Goal: Task Accomplishment & Management: Complete application form

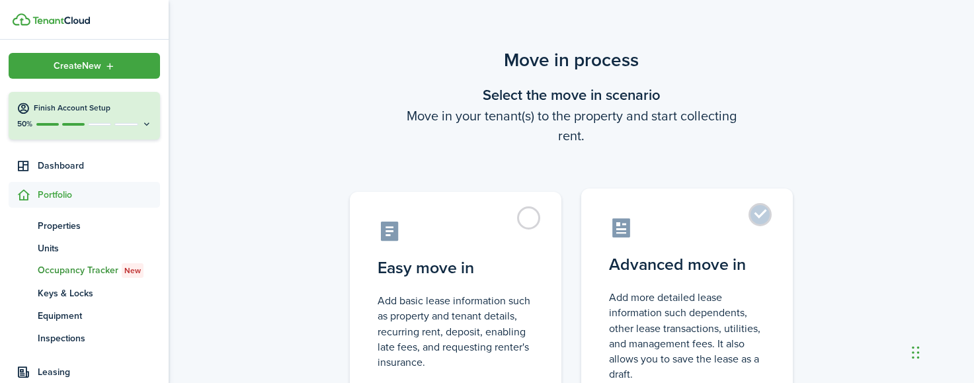
click at [760, 242] on label "Advanced move in Add more detailed lease information such dependents, other lea…" at bounding box center [687, 299] width 212 height 221
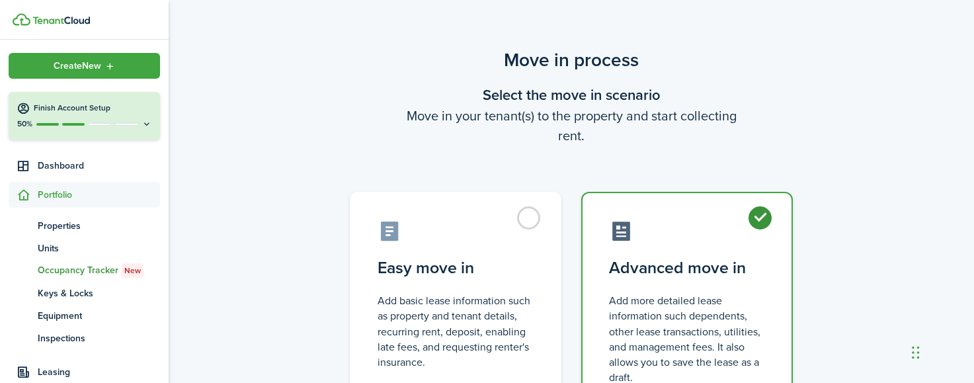
radio input "true"
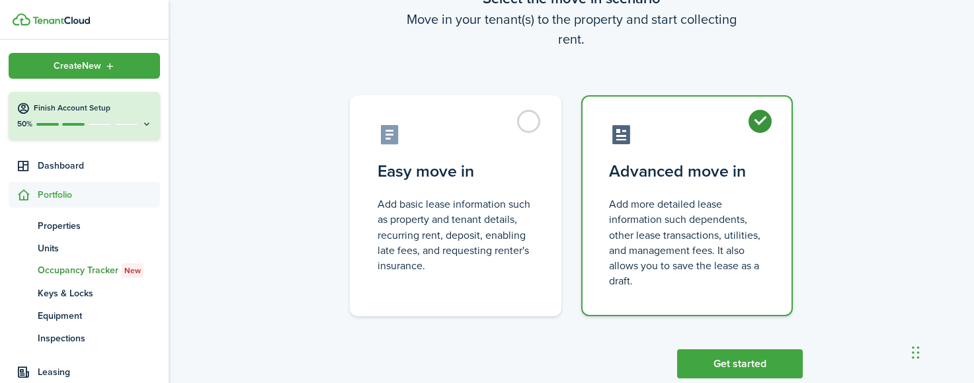
scroll to position [128, 0]
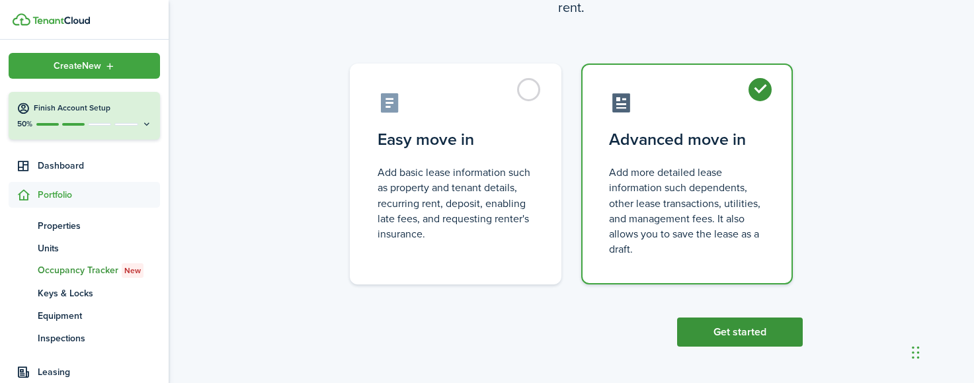
click at [792, 338] on button "Get started" at bounding box center [740, 331] width 126 height 29
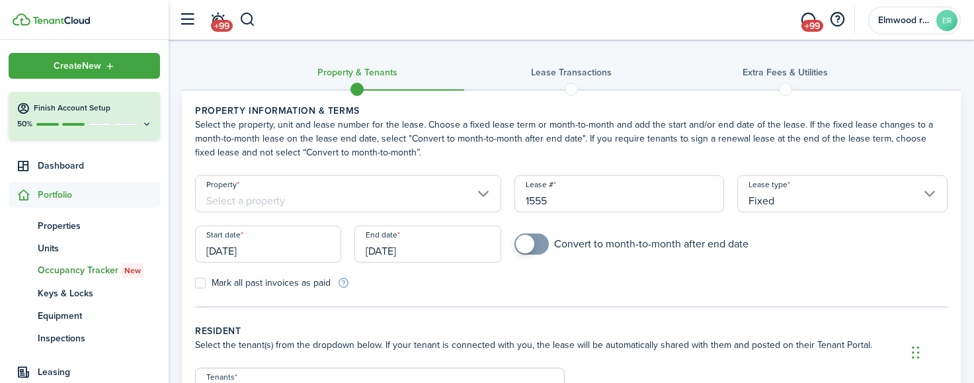
click at [447, 206] on input "Property" at bounding box center [348, 193] width 306 height 37
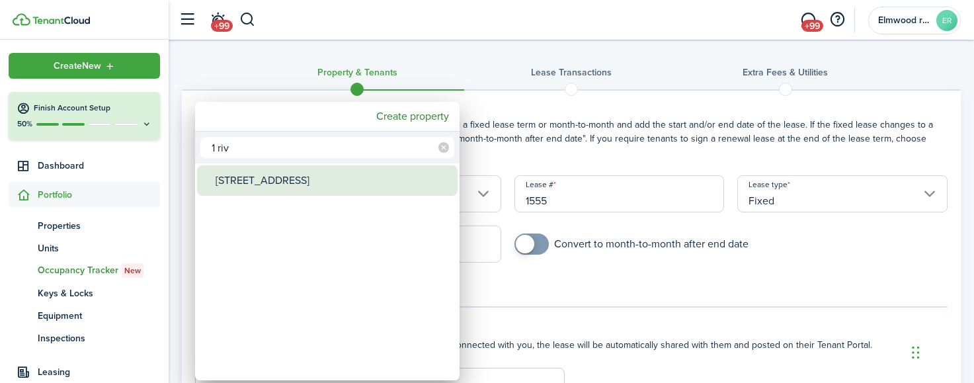
type input "1 riv"
drag, startPoint x: 274, startPoint y: 181, endPoint x: 261, endPoint y: 180, distance: 13.3
click at [274, 181] on div "[STREET_ADDRESS]" at bounding box center [333, 180] width 234 height 30
type input "[STREET_ADDRESS]"
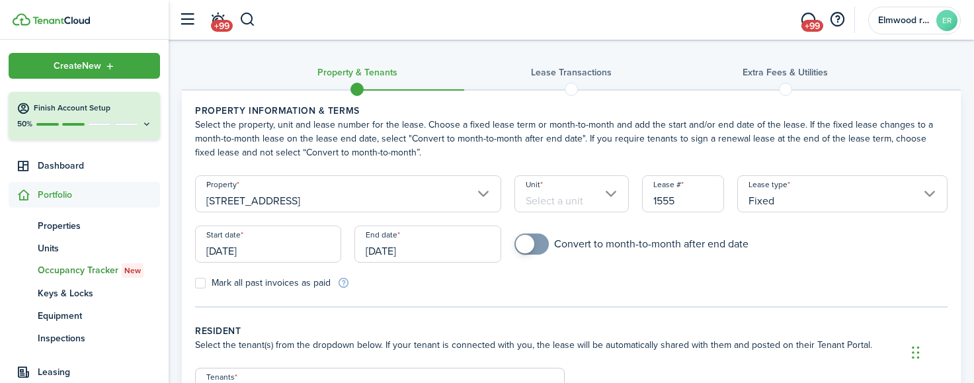
click at [577, 201] on input "Unit" at bounding box center [572, 193] width 114 height 37
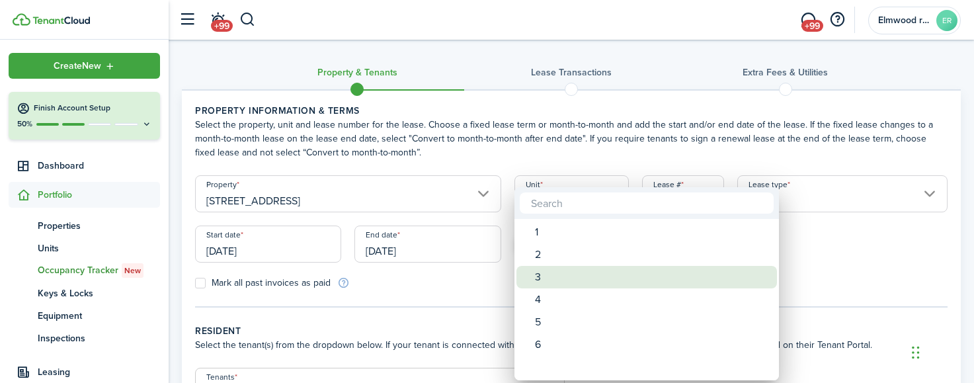
click at [565, 274] on div "3" at bounding box center [652, 277] width 234 height 22
type input "3"
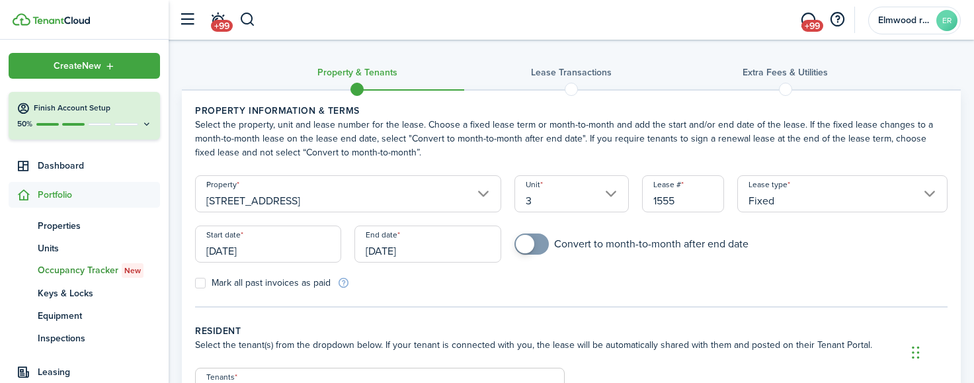
click at [325, 249] on input "[DATE]" at bounding box center [268, 244] width 146 height 37
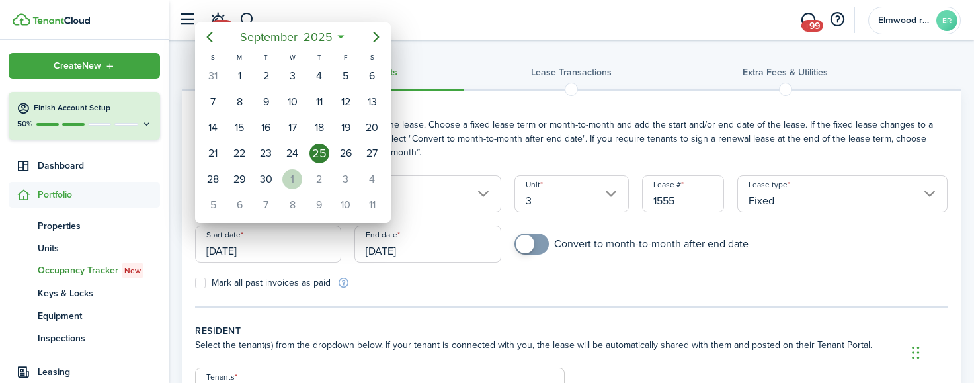
click at [299, 173] on div "1" at bounding box center [292, 179] width 20 height 20
type input "[DATE]"
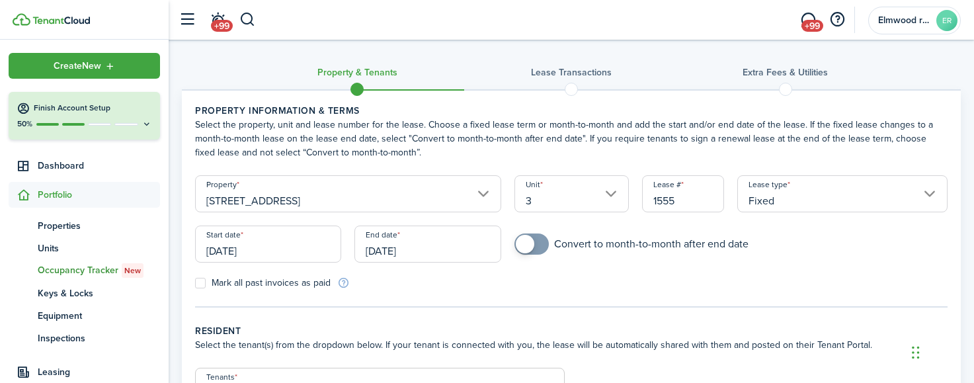
click at [428, 237] on input "[DATE]" at bounding box center [428, 244] width 146 height 37
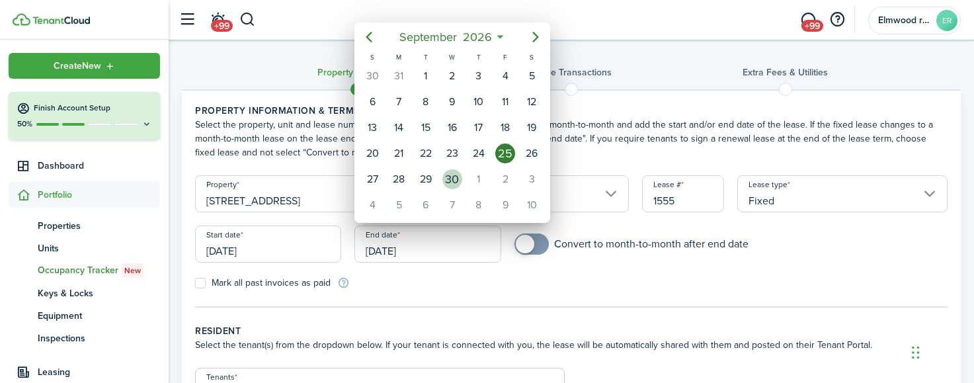
click at [457, 183] on div "30" at bounding box center [453, 179] width 20 height 20
type input "[DATE]"
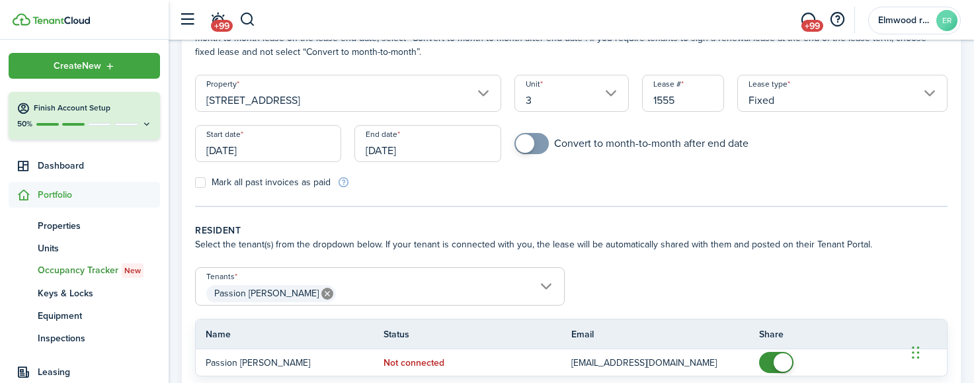
scroll to position [222, 0]
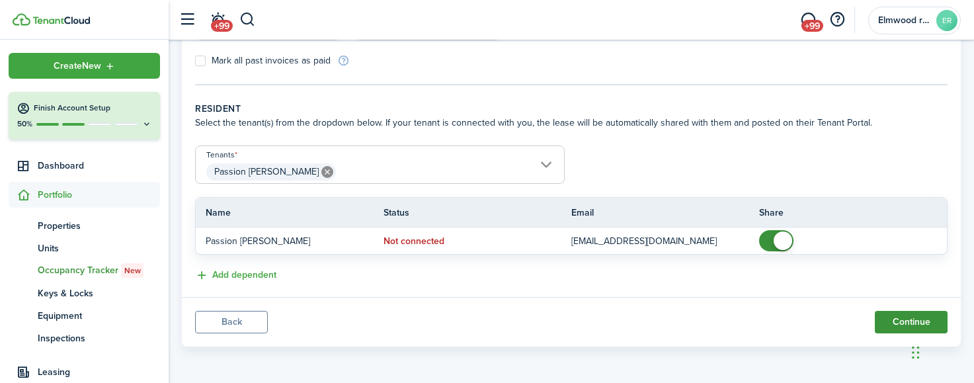
click at [898, 318] on button "Continue" at bounding box center [911, 322] width 73 height 22
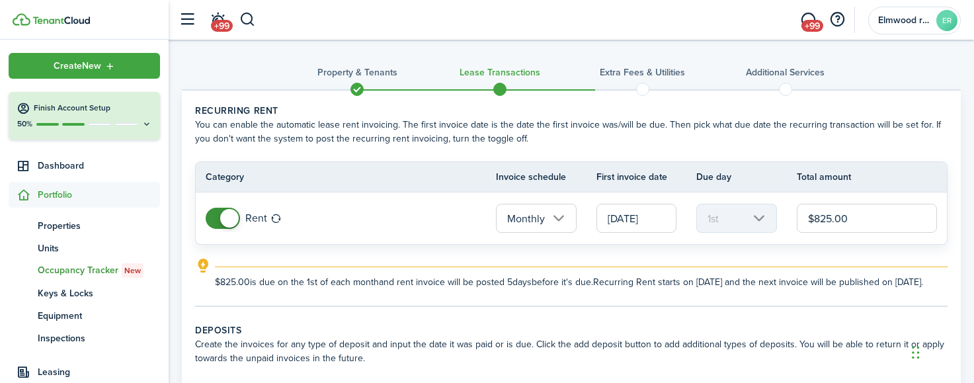
drag, startPoint x: 667, startPoint y: 259, endPoint x: 758, endPoint y: 243, distance: 92.8
click at [667, 259] on lease-classic-rent "Recurring rent You can enable the automatic lease rent invoicing. The first inv…" at bounding box center [571, 196] width 753 height 185
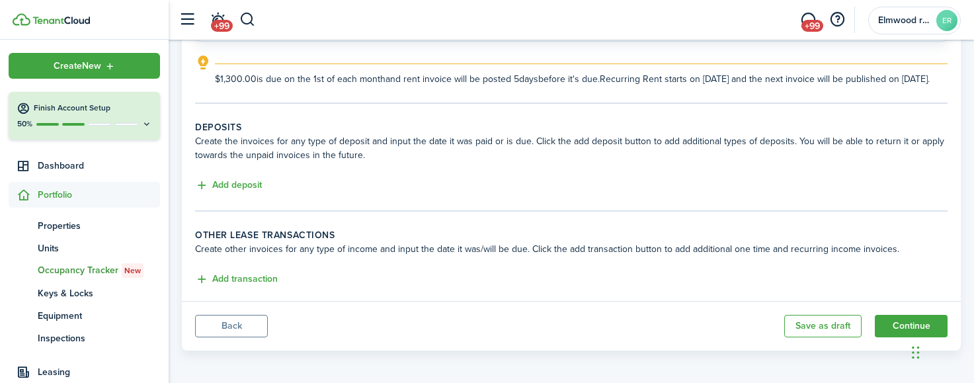
scroll to position [221, 0]
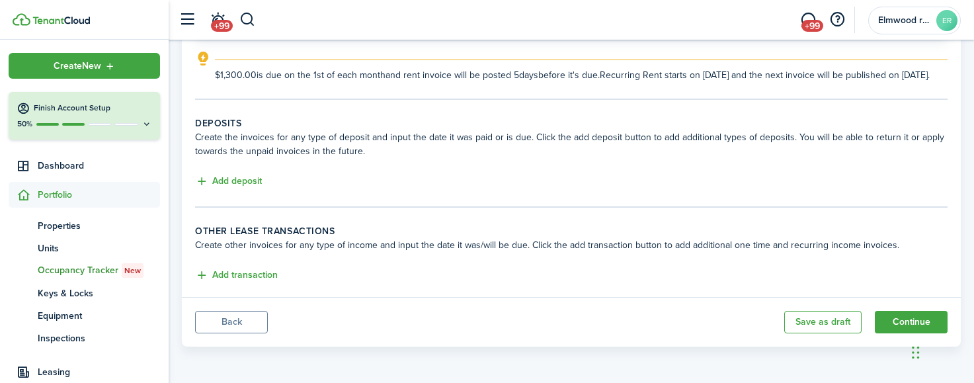
type input "$1,300.00"
drag, startPoint x: 247, startPoint y: 169, endPoint x: 245, endPoint y: 179, distance: 10.0
click at [248, 169] on lease-classic-deposit "Deposits Create the invoices for any type of deposit and input the date it was …" at bounding box center [571, 152] width 753 height 73
click at [245, 180] on button "Add deposit" at bounding box center [228, 181] width 67 height 15
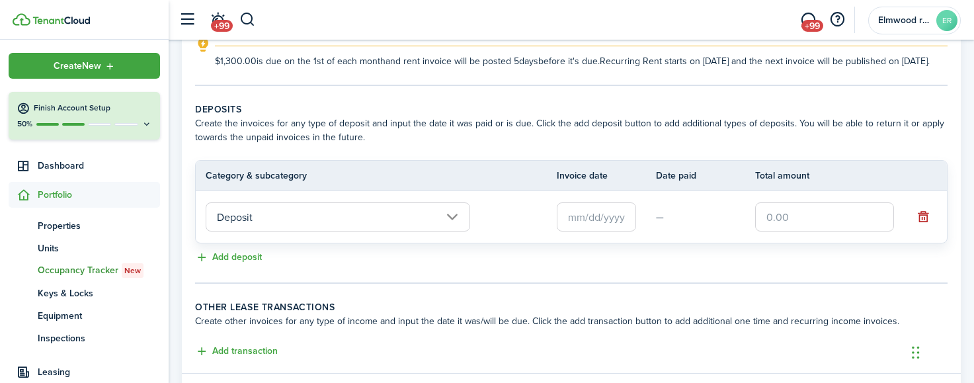
click at [227, 232] on input "Deposit" at bounding box center [338, 216] width 265 height 29
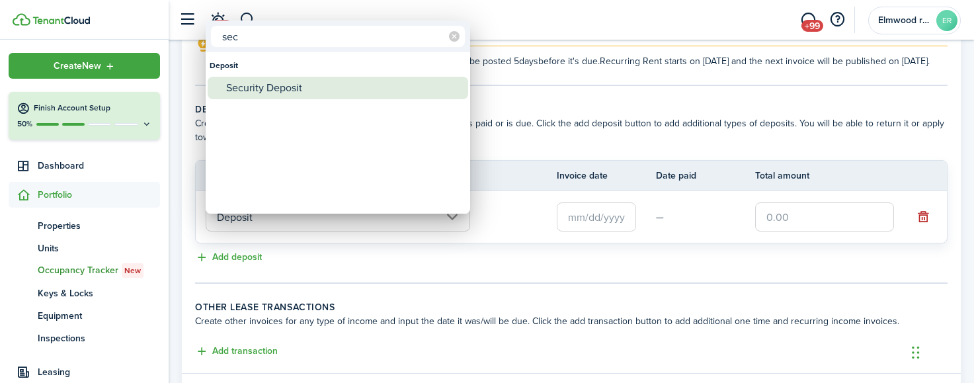
type input "sec"
click at [259, 86] on div "Security Deposit" at bounding box center [343, 88] width 234 height 22
type input "Deposit / Security Deposit"
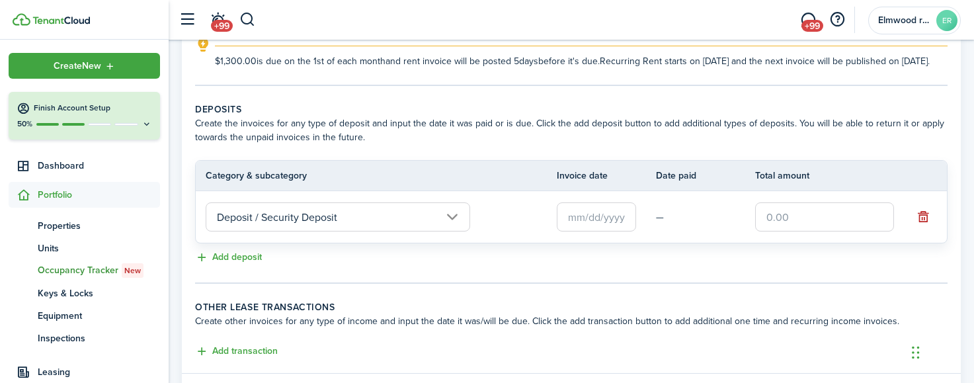
click at [604, 228] on input "text" at bounding box center [596, 216] width 79 height 29
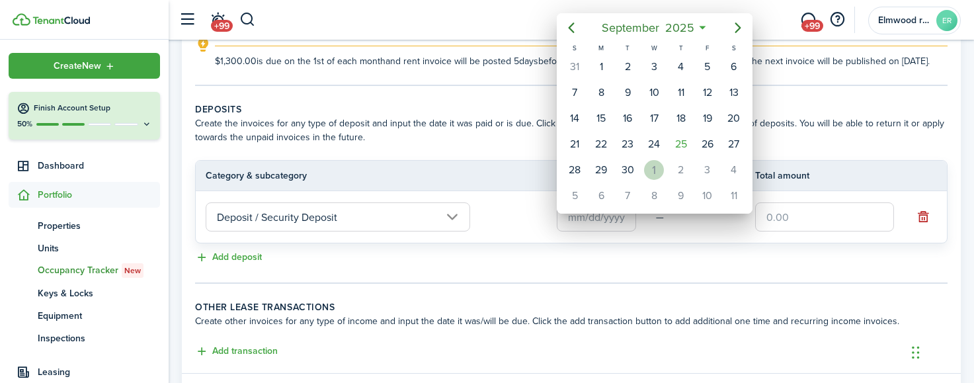
drag, startPoint x: 659, startPoint y: 161, endPoint x: 763, endPoint y: 194, distance: 109.4
click at [669, 161] on div "28 29 [DATE] 1 2 3 4" at bounding box center [655, 170] width 186 height 26
click at [652, 166] on div "1" at bounding box center [654, 170] width 20 height 20
type input "[DATE]"
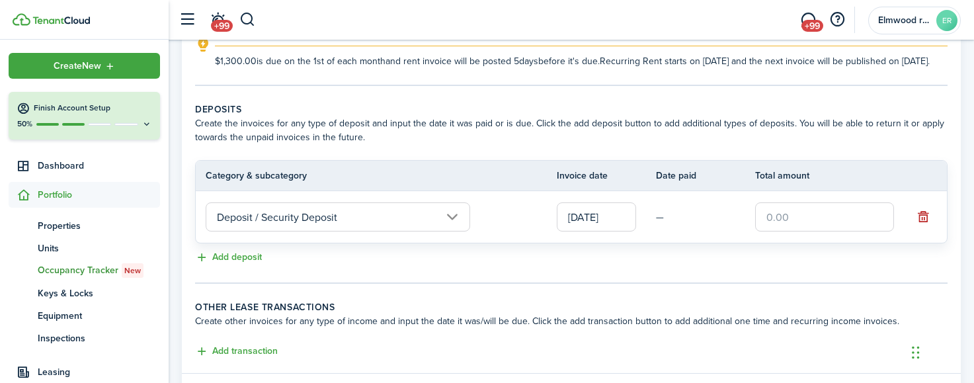
scroll to position [0, 0]
drag, startPoint x: 814, startPoint y: 232, endPoint x: 824, endPoint y: 225, distance: 12.8
click at [816, 232] on input "text" at bounding box center [824, 216] width 139 height 29
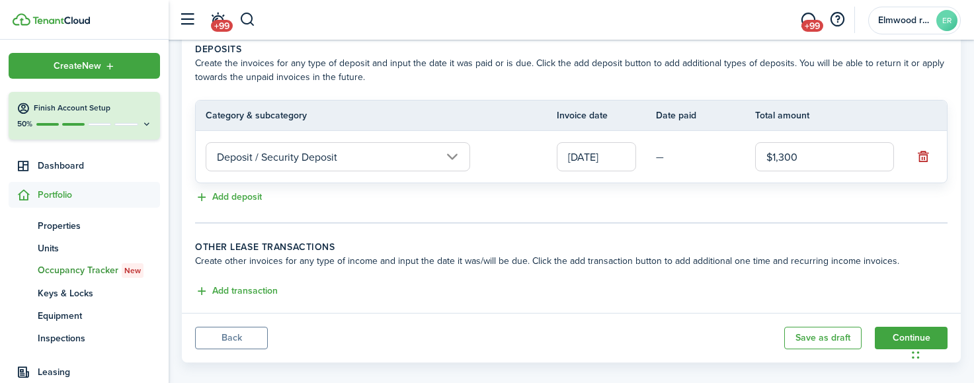
scroll to position [311, 0]
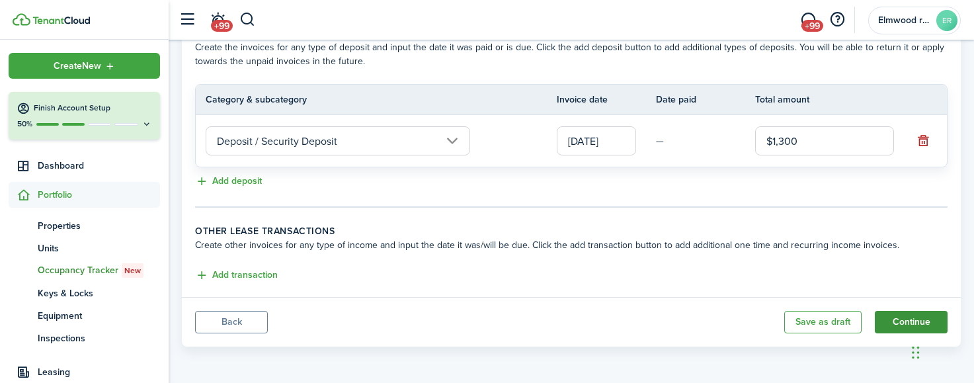
type input "$1,300.00"
click at [894, 323] on button "Continue" at bounding box center [911, 322] width 73 height 22
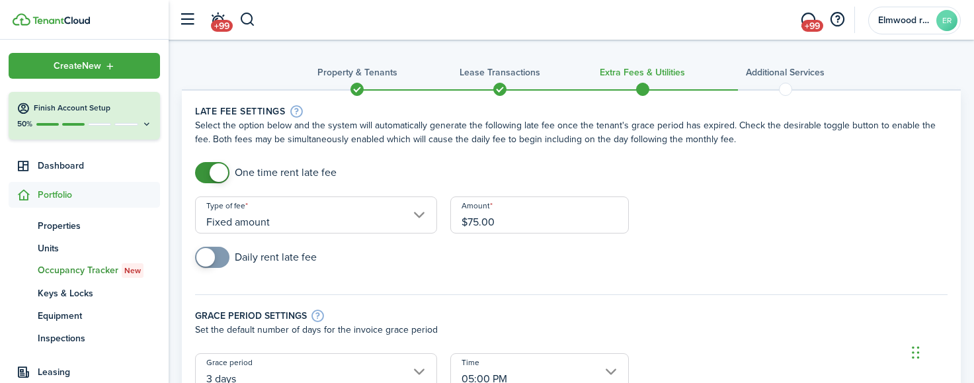
click at [266, 364] on input "3 days" at bounding box center [316, 371] width 242 height 37
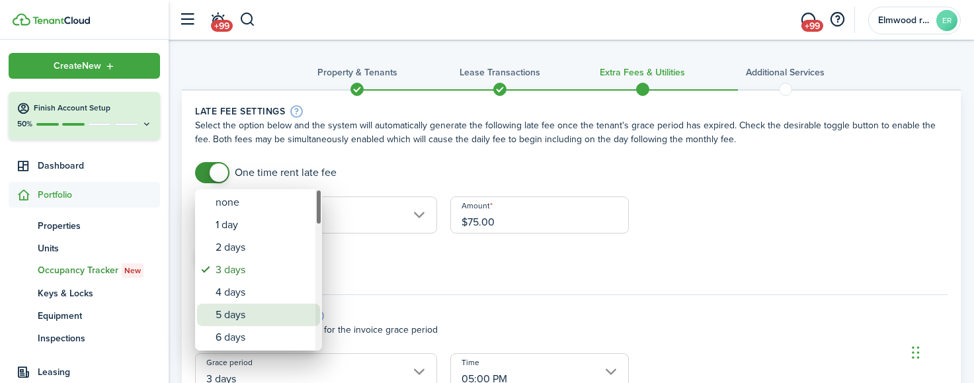
click at [264, 304] on div "5 days" at bounding box center [264, 315] width 97 height 22
type input "5 days"
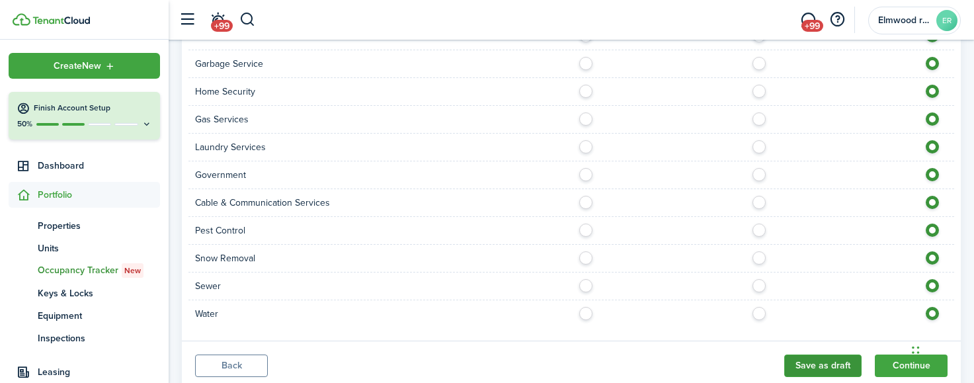
scroll to position [1076, 0]
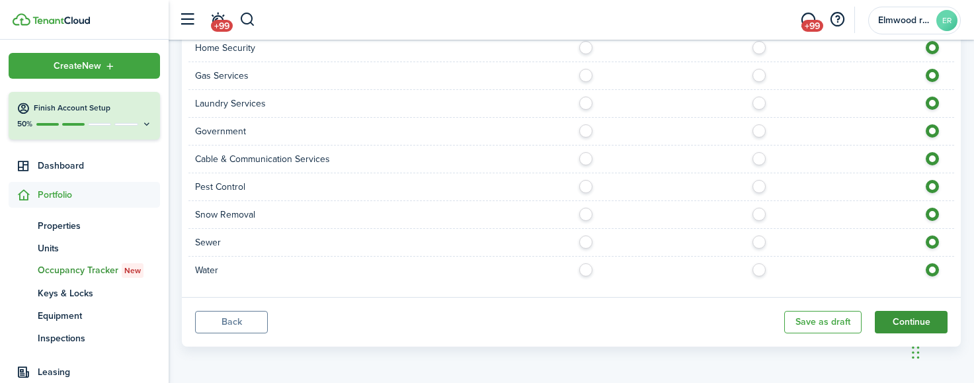
click at [914, 317] on button "Continue" at bounding box center [911, 322] width 73 height 22
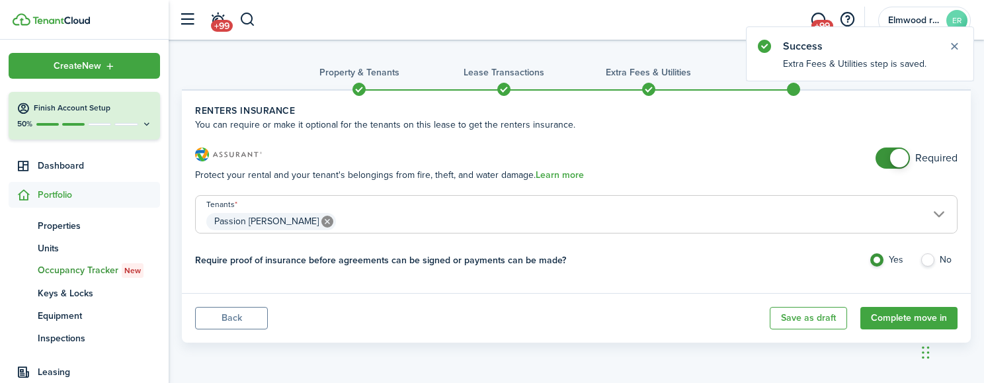
checkbox input "false"
click at [907, 157] on span at bounding box center [899, 158] width 19 height 19
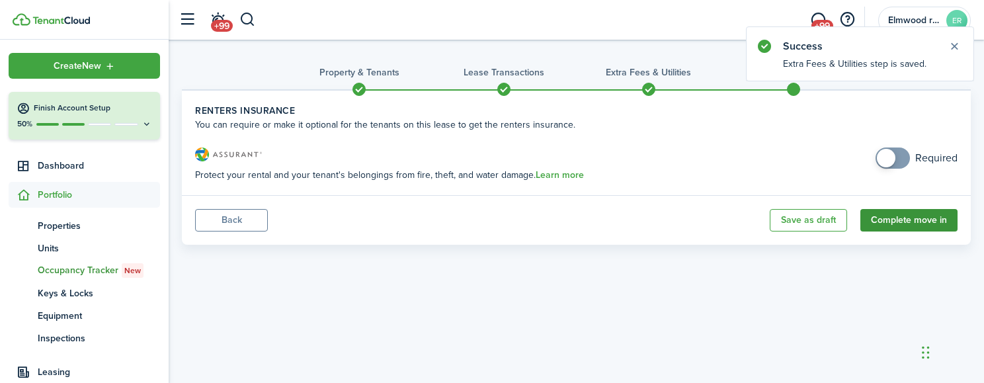
click at [900, 223] on button "Complete move in" at bounding box center [909, 220] width 97 height 22
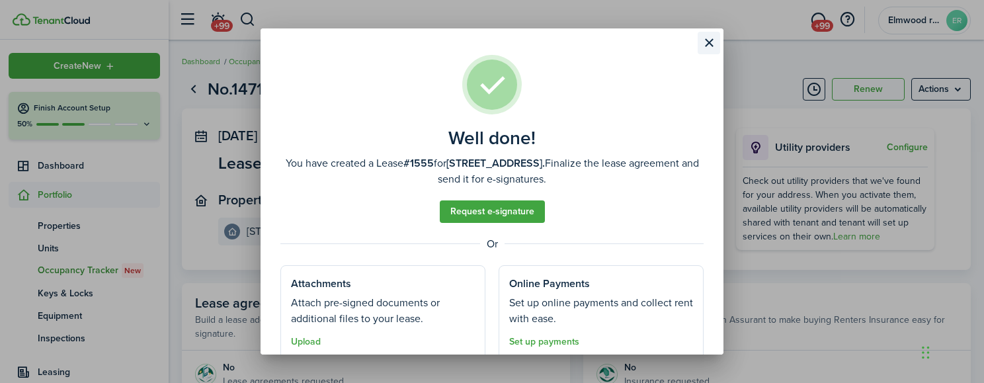
drag, startPoint x: 708, startPoint y: 44, endPoint x: 742, endPoint y: 42, distance: 34.4
click at [708, 44] on button "Close modal" at bounding box center [709, 43] width 22 height 22
